Goal: Task Accomplishment & Management: Complete application form

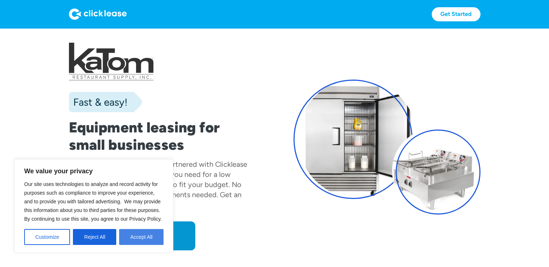
click at [143, 234] on button "Accept All" at bounding box center [141, 237] width 44 height 16
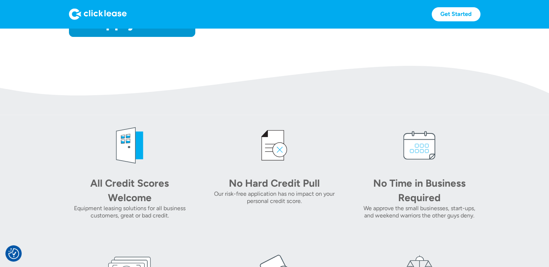
scroll to position [192, 0]
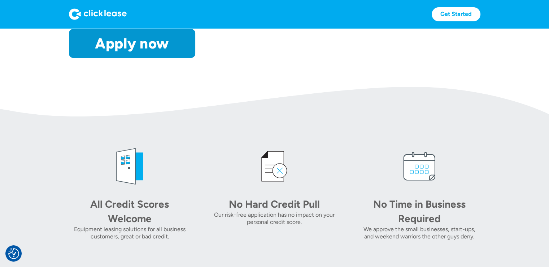
drag, startPoint x: 124, startPoint y: 242, endPoint x: 288, endPoint y: 47, distance: 254.4
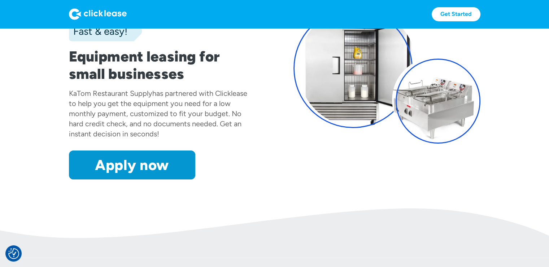
scroll to position [70, 0]
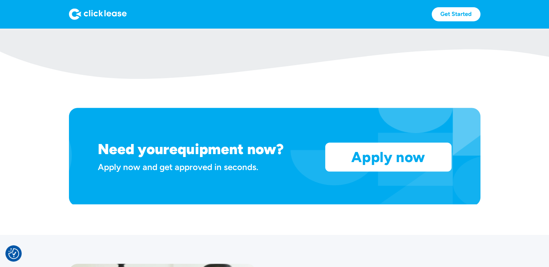
scroll to position [542, 0]
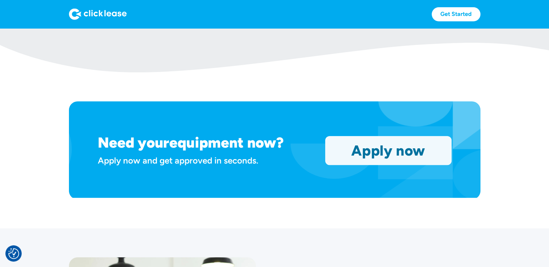
click at [386, 150] on link "Apply now" at bounding box center [389, 150] width 126 height 28
